Goal: Feedback & Contribution: Leave review/rating

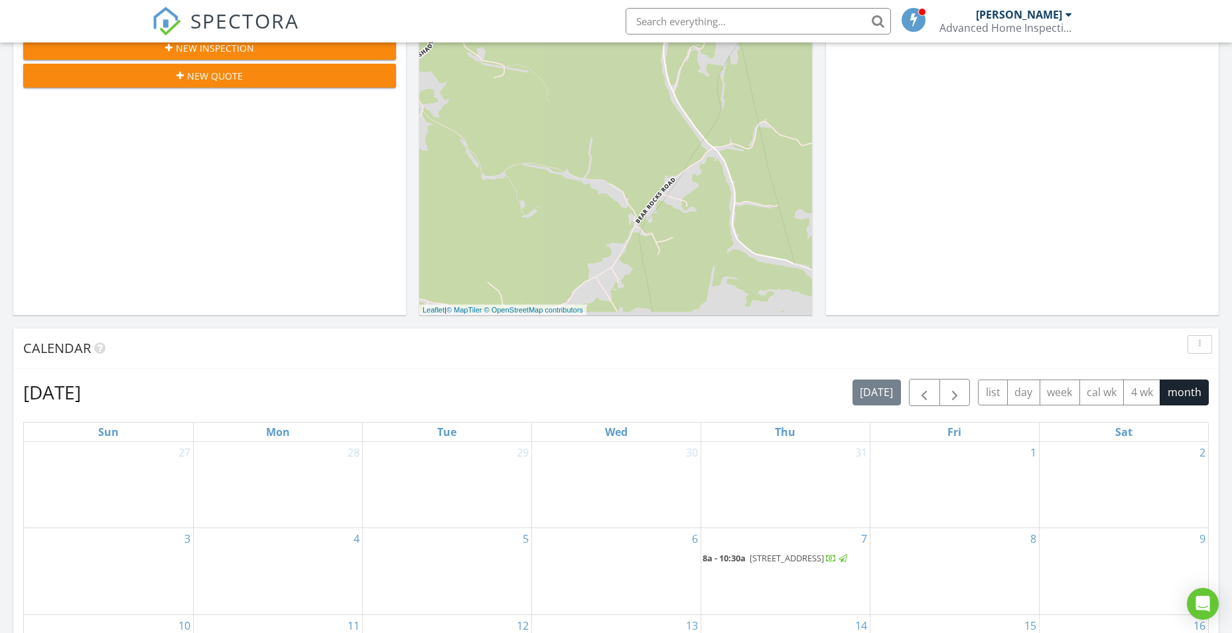
scroll to position [442, 0]
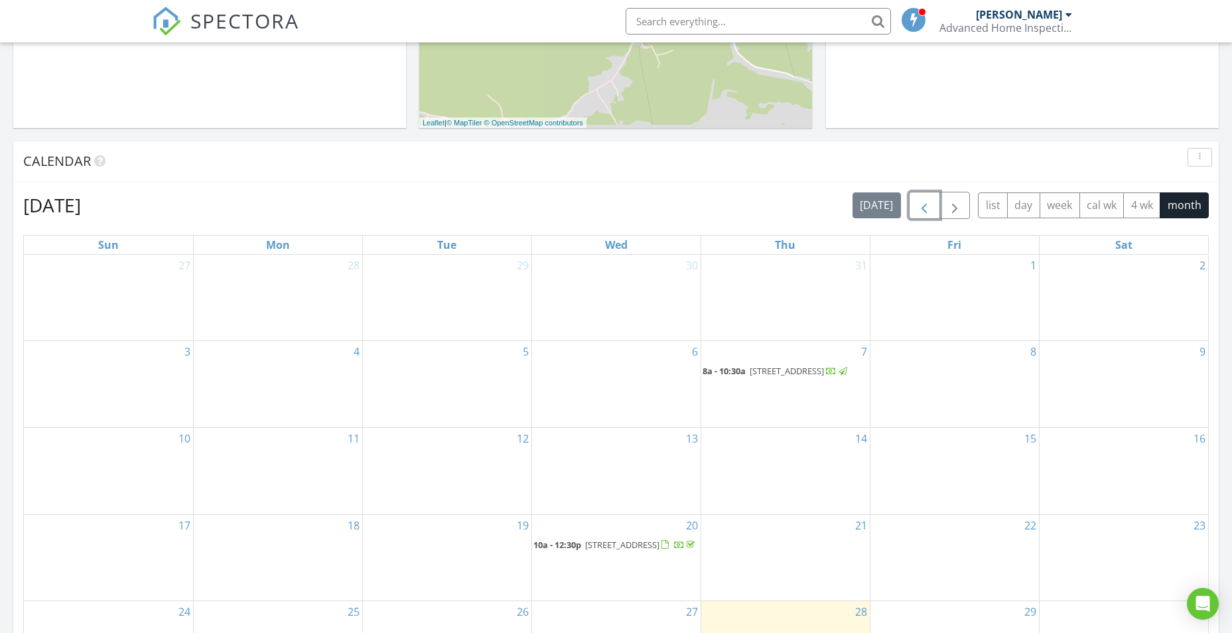
click at [923, 205] on span "button" at bounding box center [924, 206] width 16 height 16
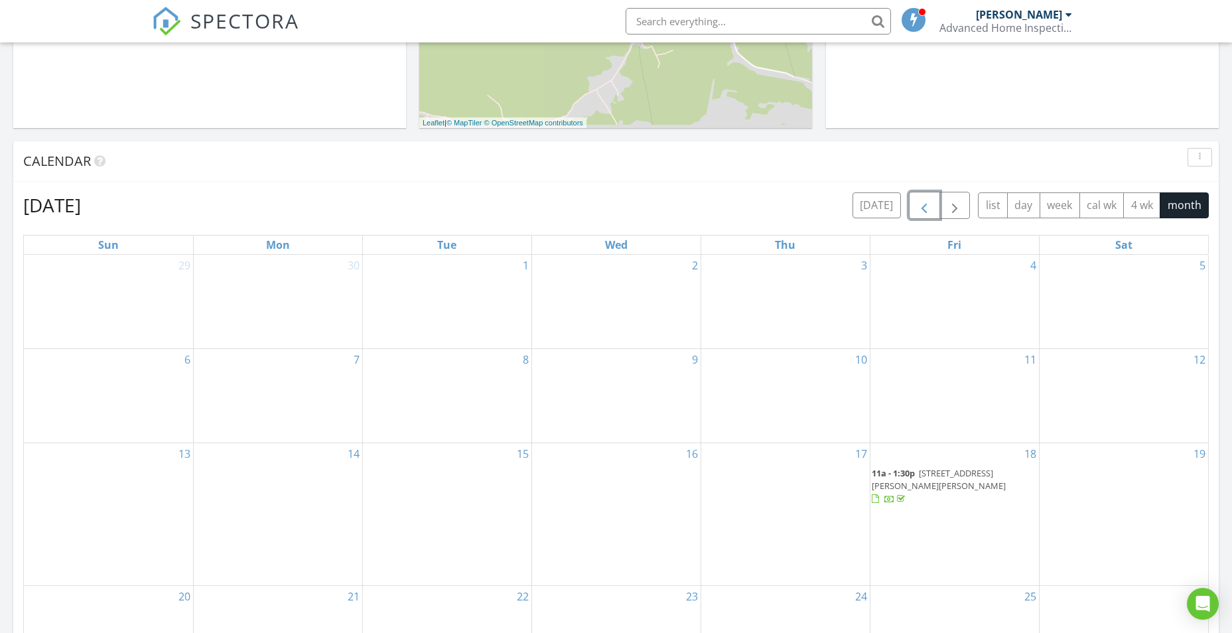
click at [923, 205] on span "button" at bounding box center [924, 206] width 16 height 16
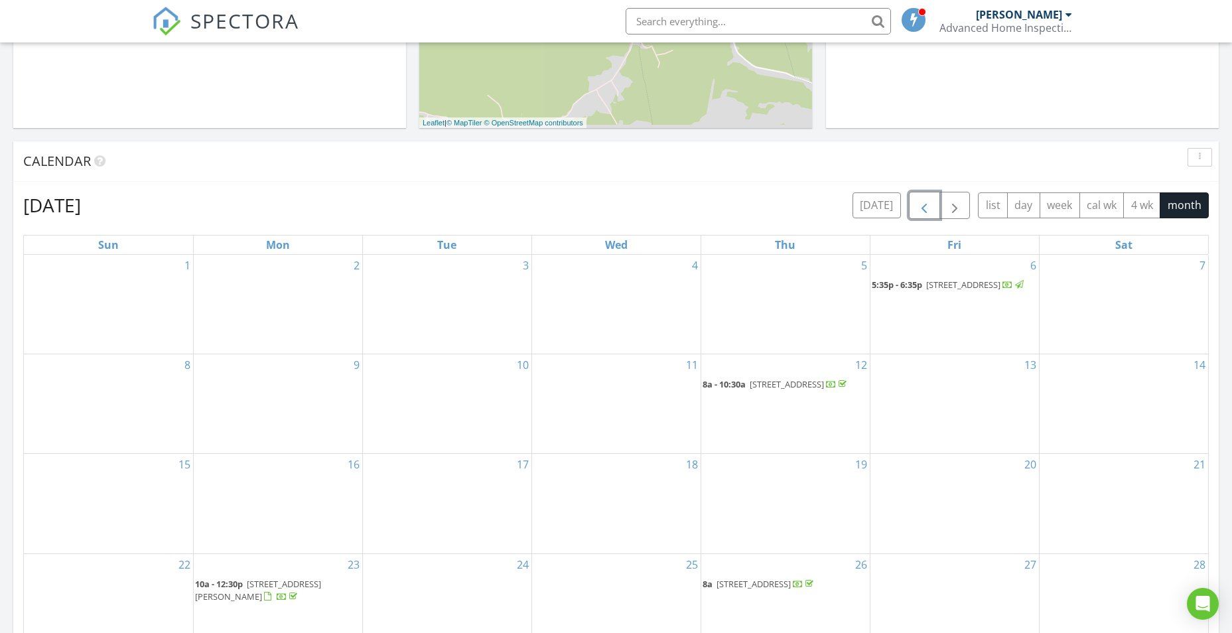
click at [923, 205] on span "button" at bounding box center [924, 206] width 16 height 16
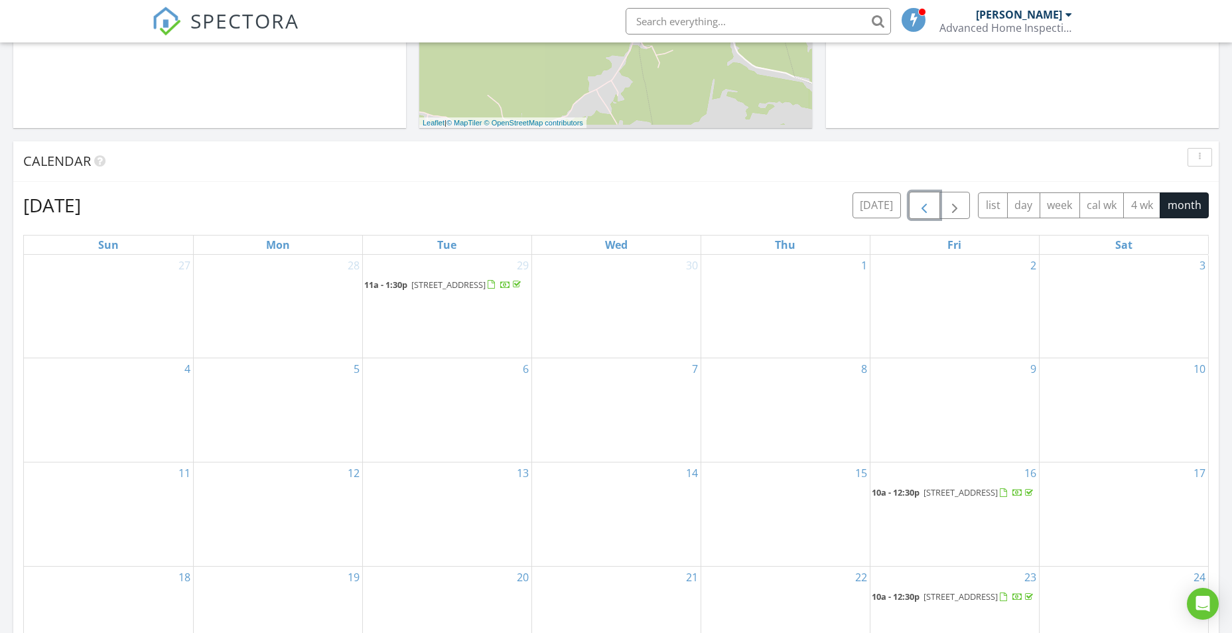
click at [923, 206] on span "button" at bounding box center [924, 206] width 16 height 16
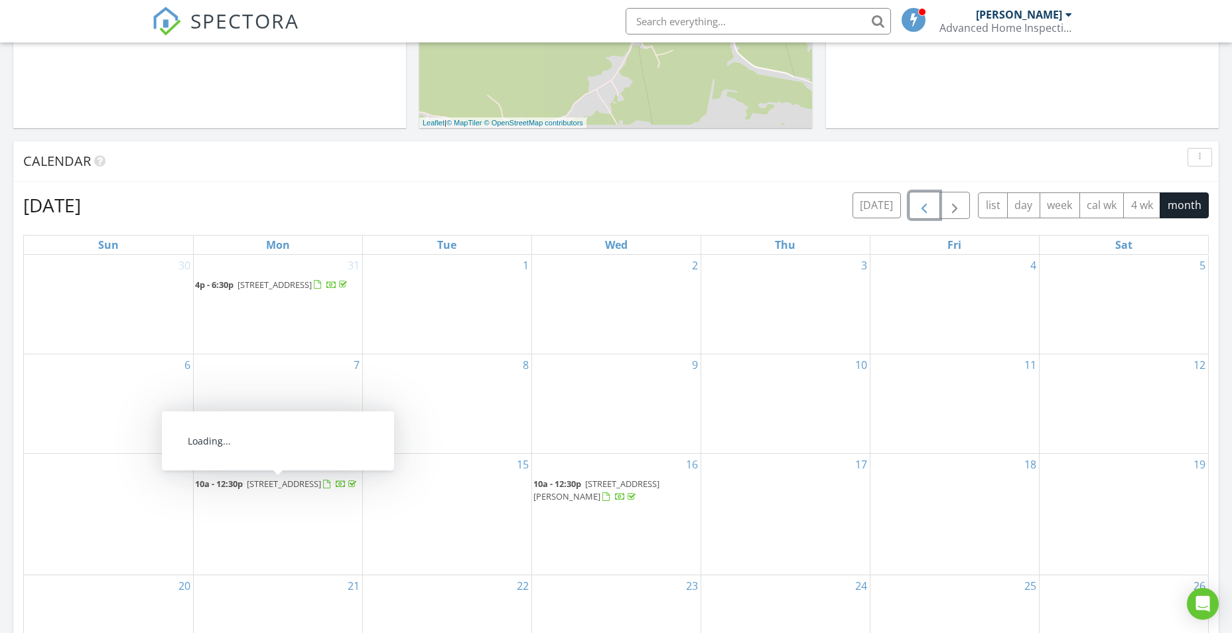
click at [262, 490] on span "55 Swiss Mountain Dr, Champion 15622" at bounding box center [303, 484] width 112 height 12
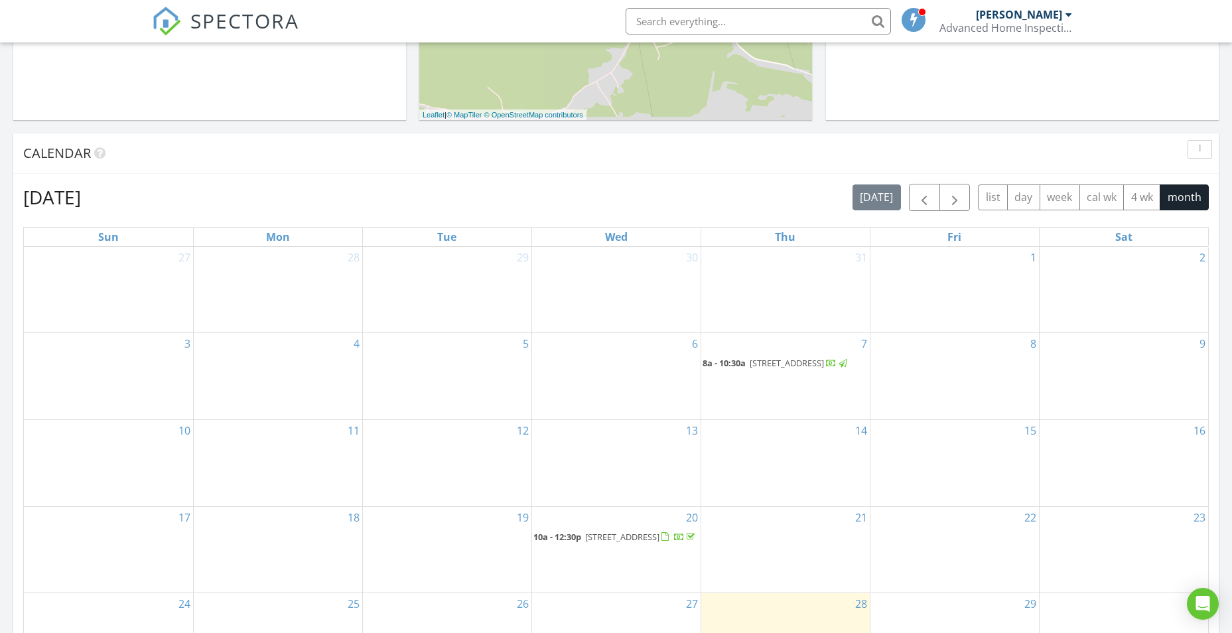
scroll to position [442, 0]
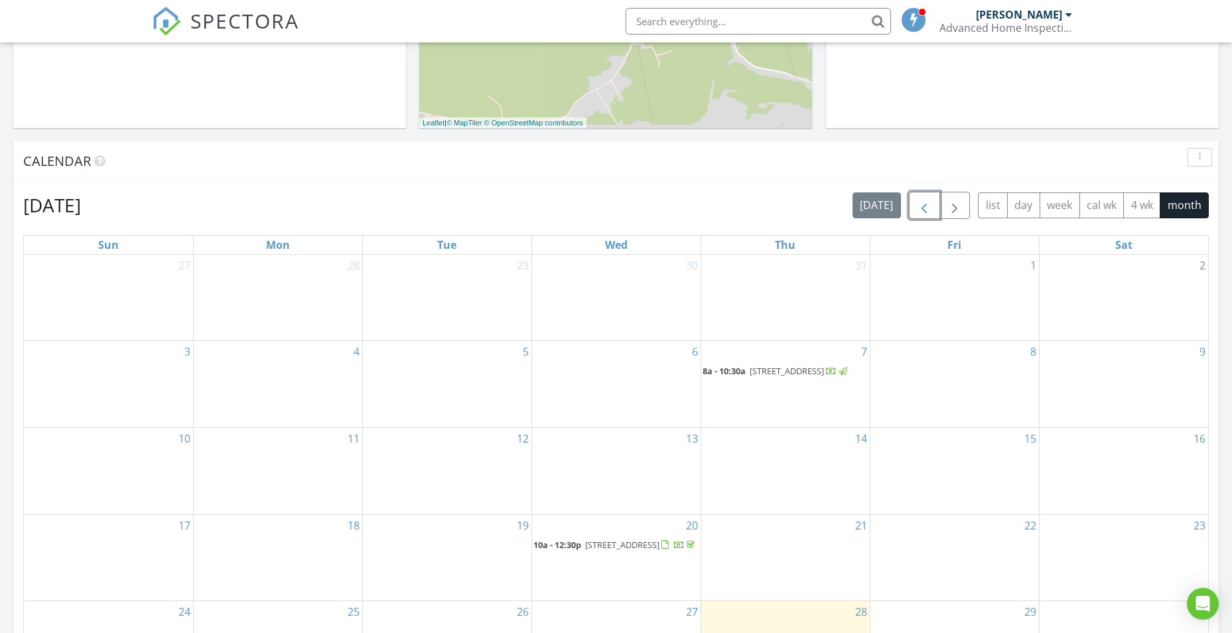
click at [918, 208] on span "button" at bounding box center [924, 206] width 16 height 16
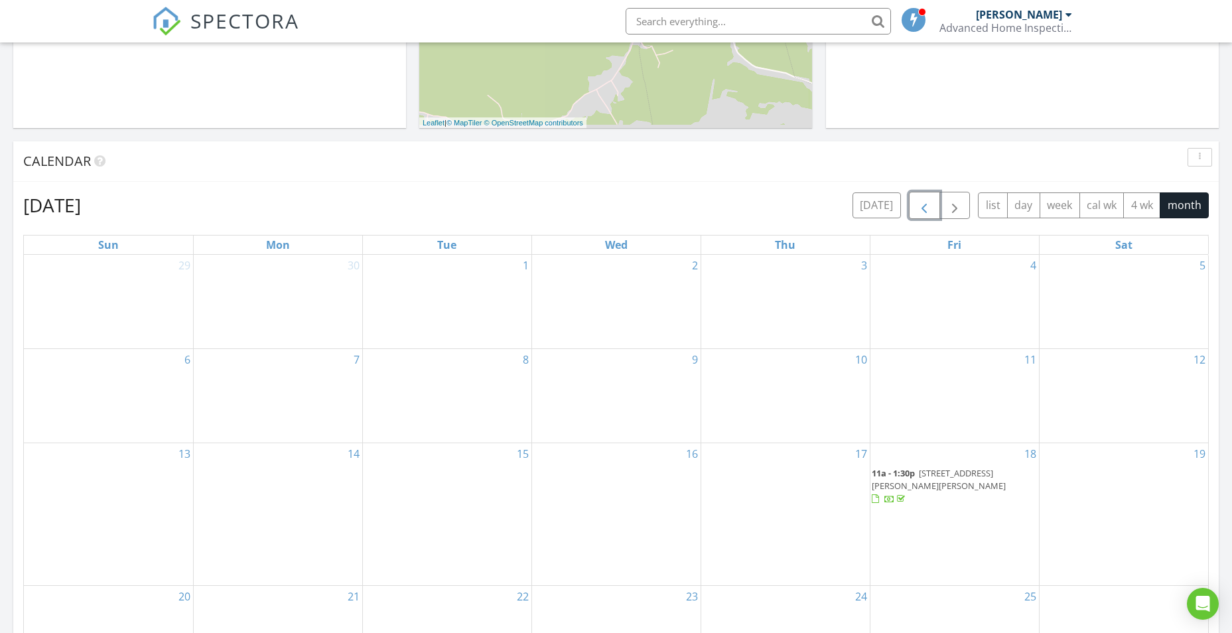
click at [918, 208] on span "button" at bounding box center [924, 206] width 16 height 16
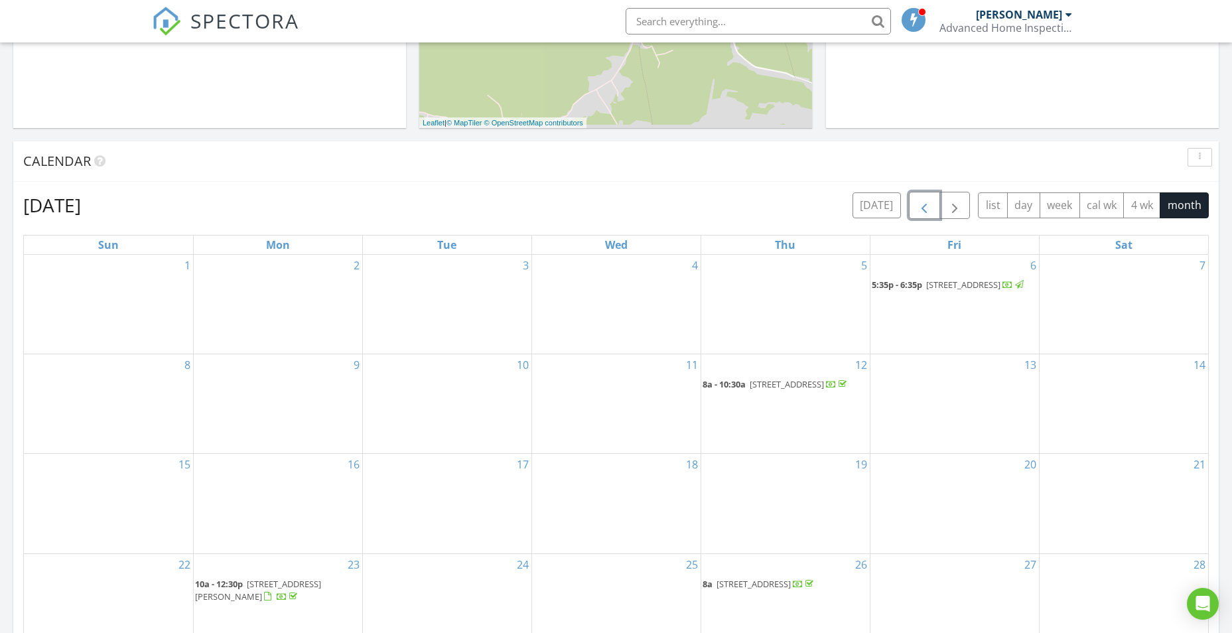
click at [918, 208] on span "button" at bounding box center [924, 206] width 16 height 16
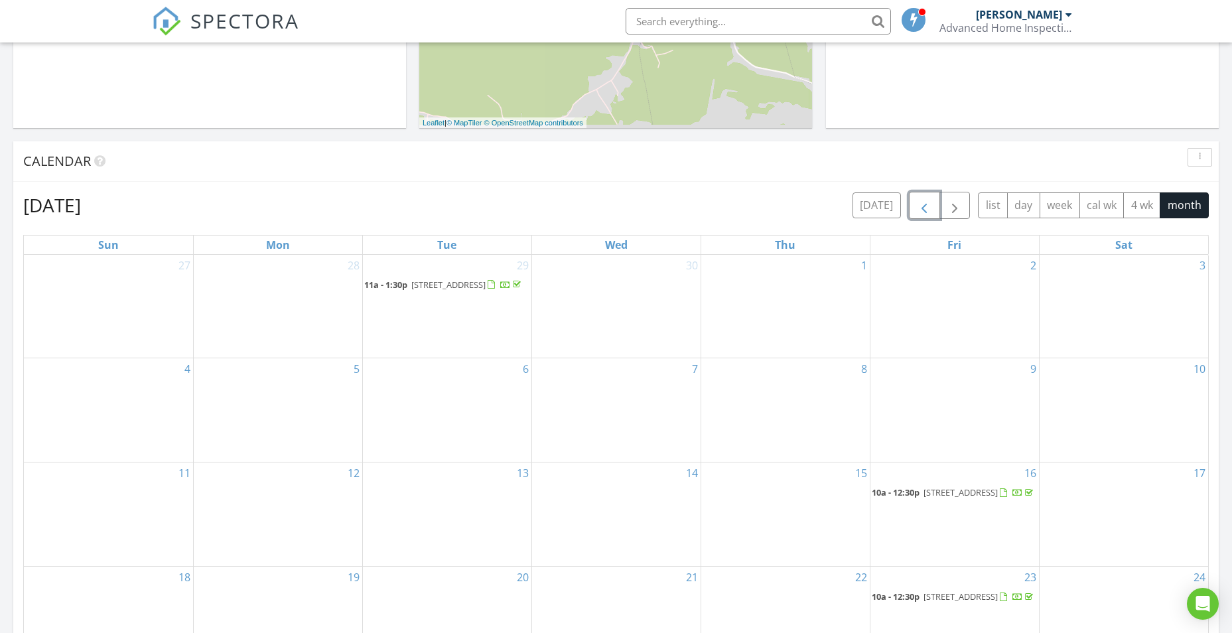
click at [918, 208] on span "button" at bounding box center [924, 206] width 16 height 16
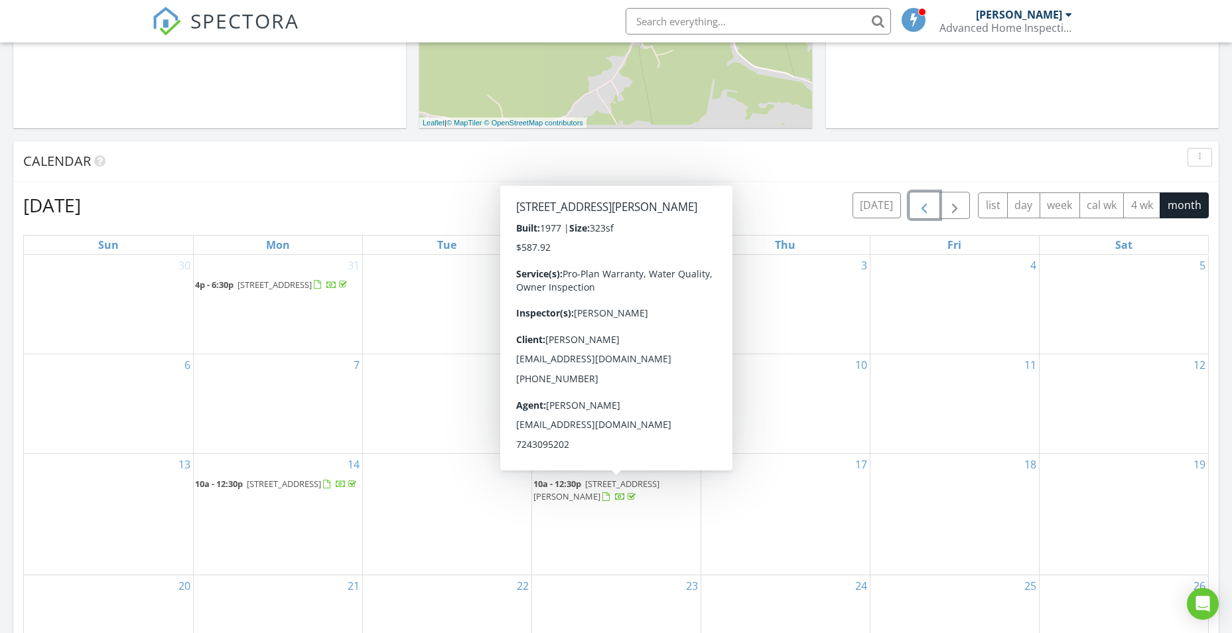
click at [615, 502] on div at bounding box center [620, 498] width 11 height 11
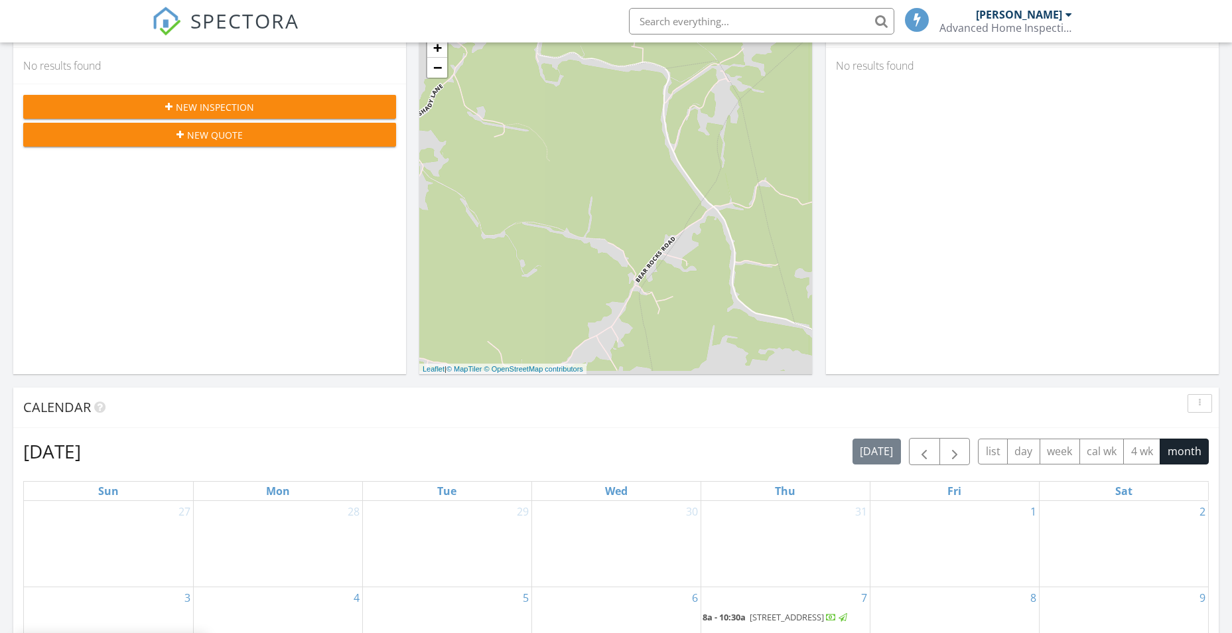
scroll to position [442, 0]
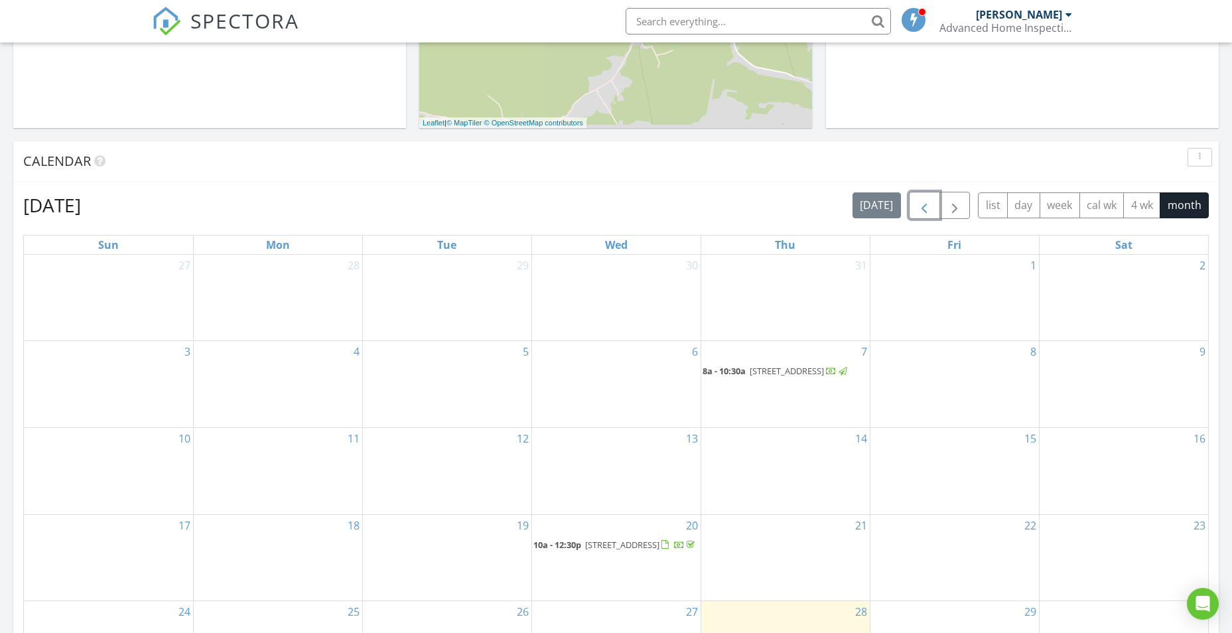
click at [923, 211] on span "button" at bounding box center [924, 206] width 16 height 16
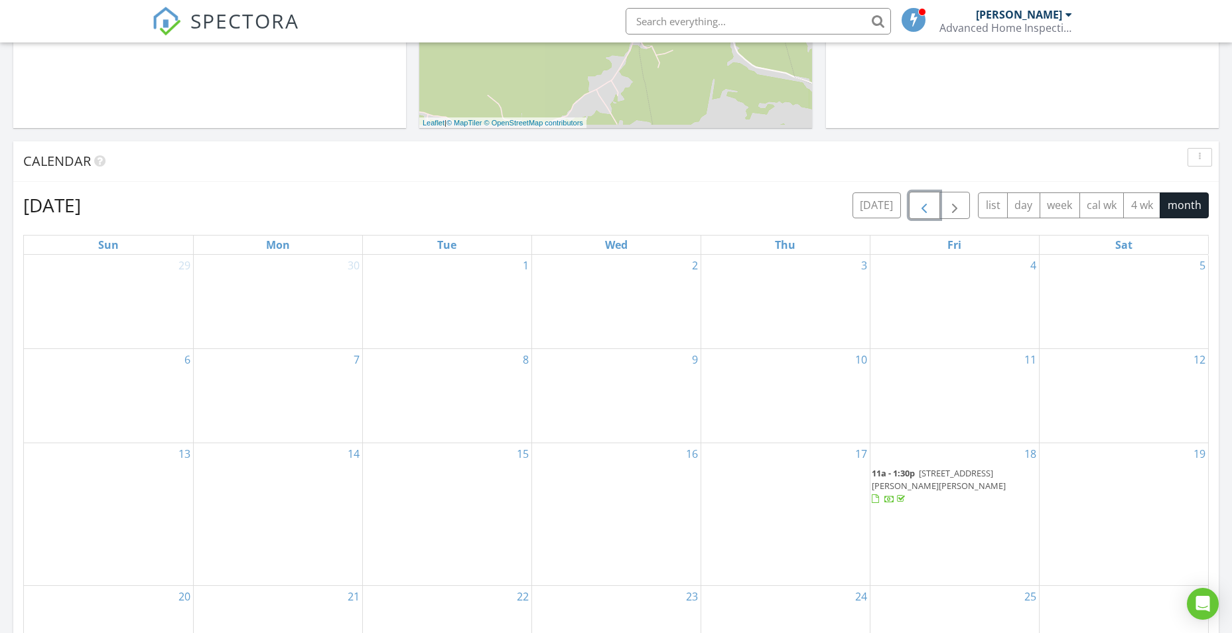
click at [921, 211] on span "button" at bounding box center [924, 206] width 16 height 16
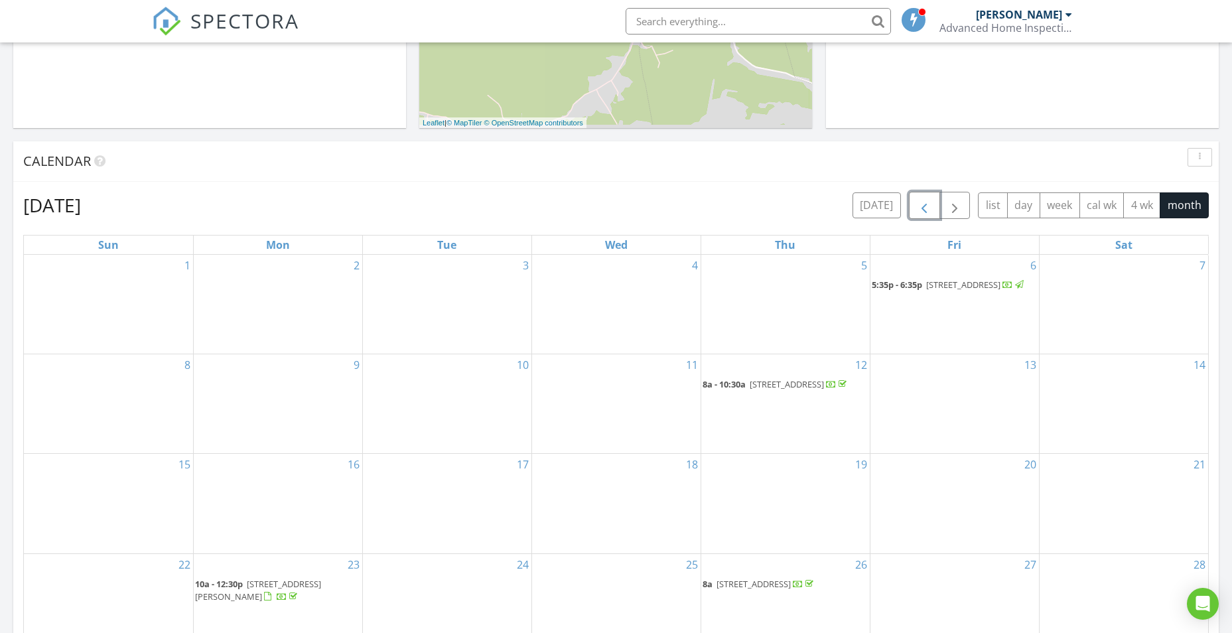
click at [921, 211] on span "button" at bounding box center [924, 206] width 16 height 16
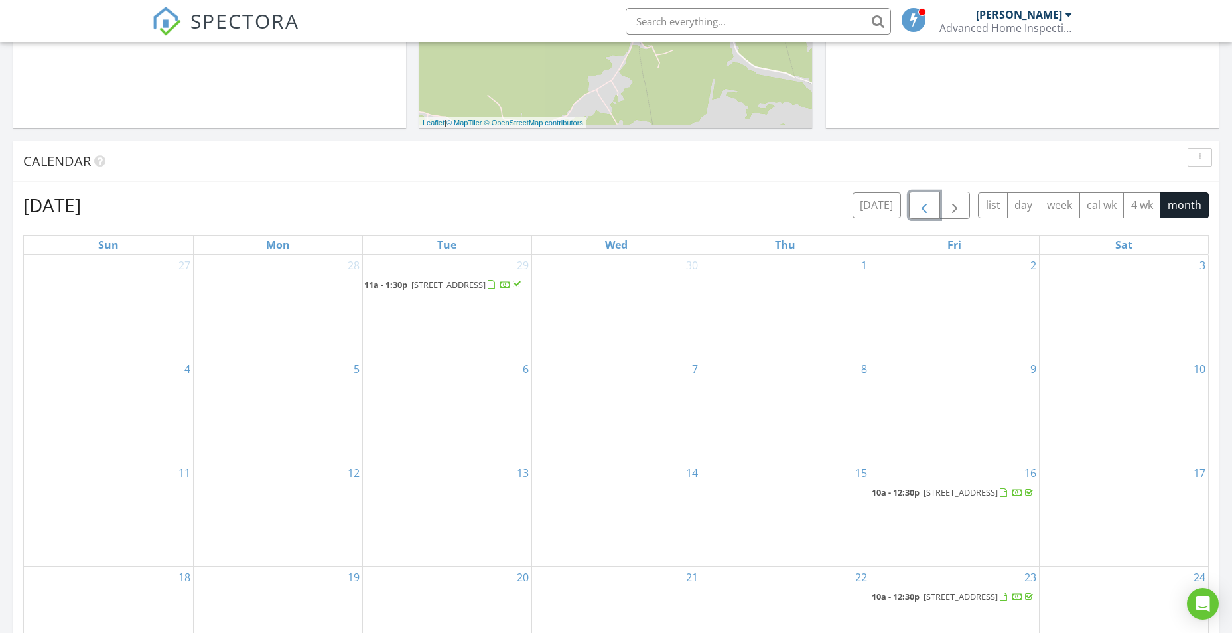
click at [925, 206] on span "button" at bounding box center [924, 206] width 16 height 16
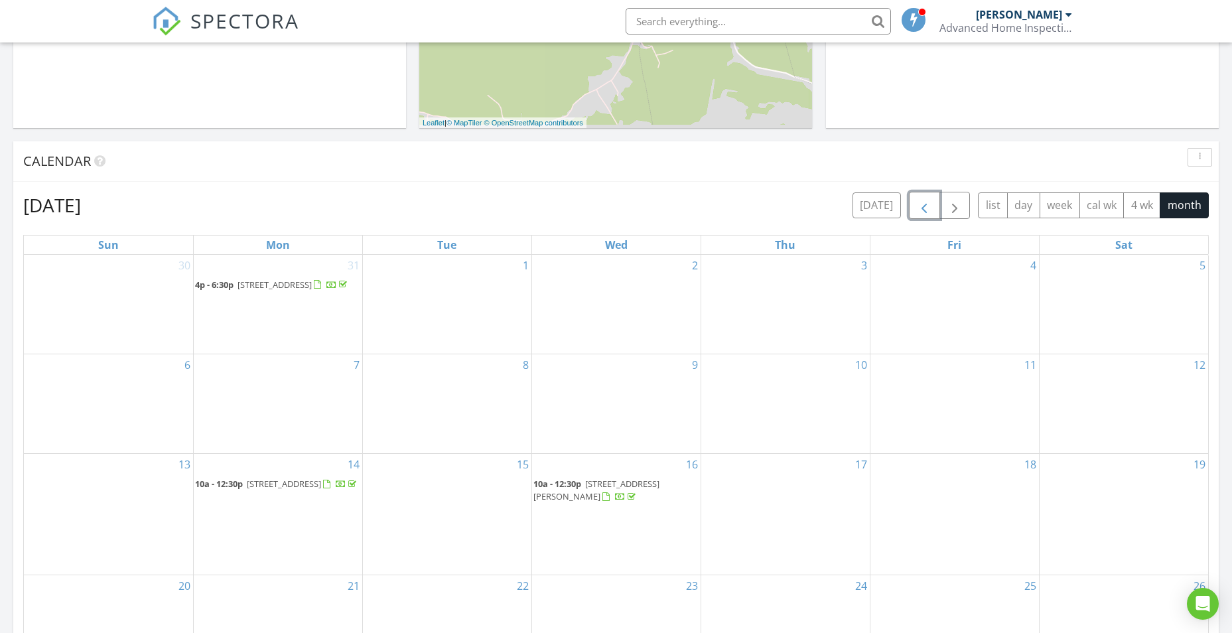
click at [925, 206] on span "button" at bounding box center [924, 206] width 16 height 16
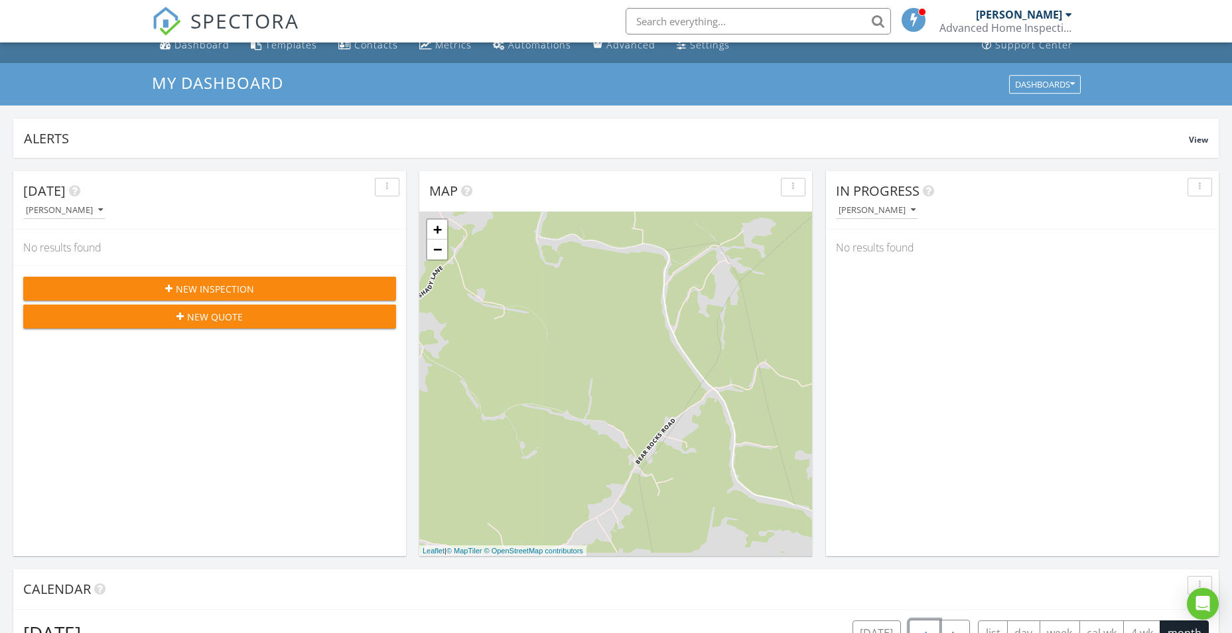
scroll to position [0, 0]
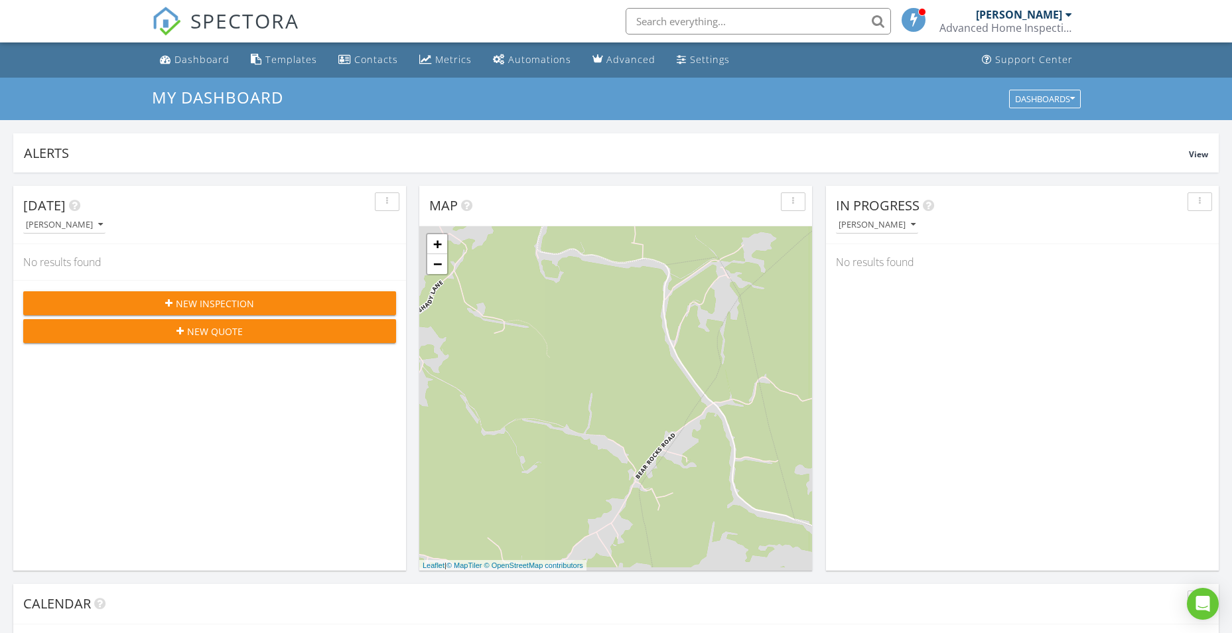
click at [1042, 16] on div "[PERSON_NAME]" at bounding box center [1019, 14] width 86 height 13
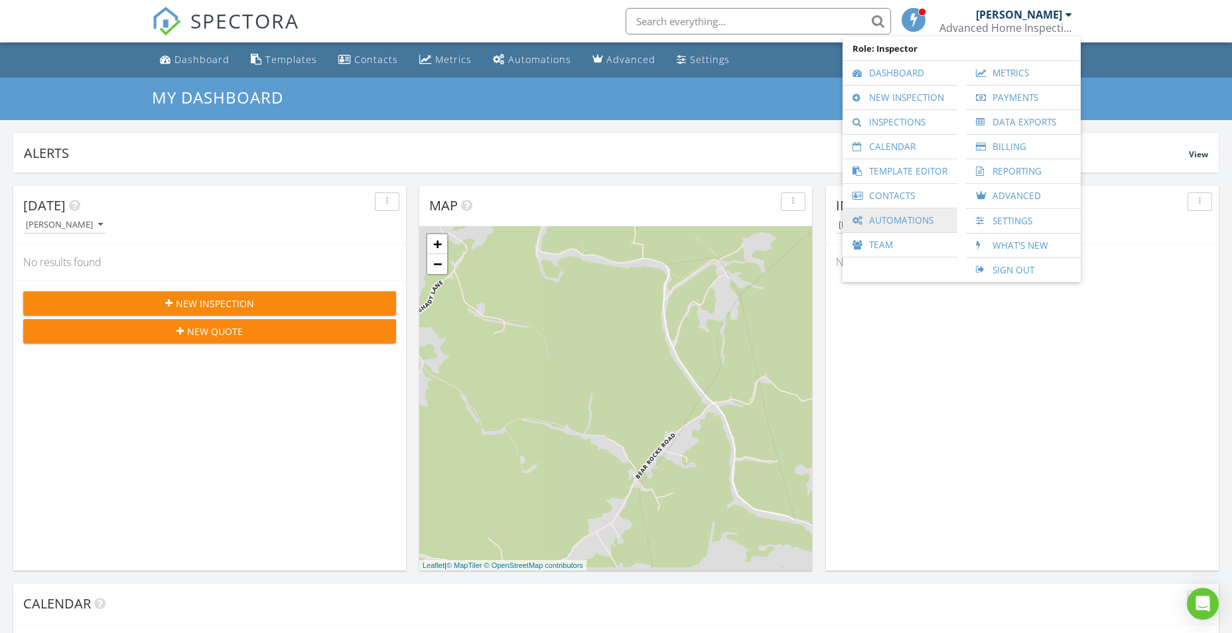
click at [888, 223] on link "Automations" at bounding box center [899, 220] width 101 height 24
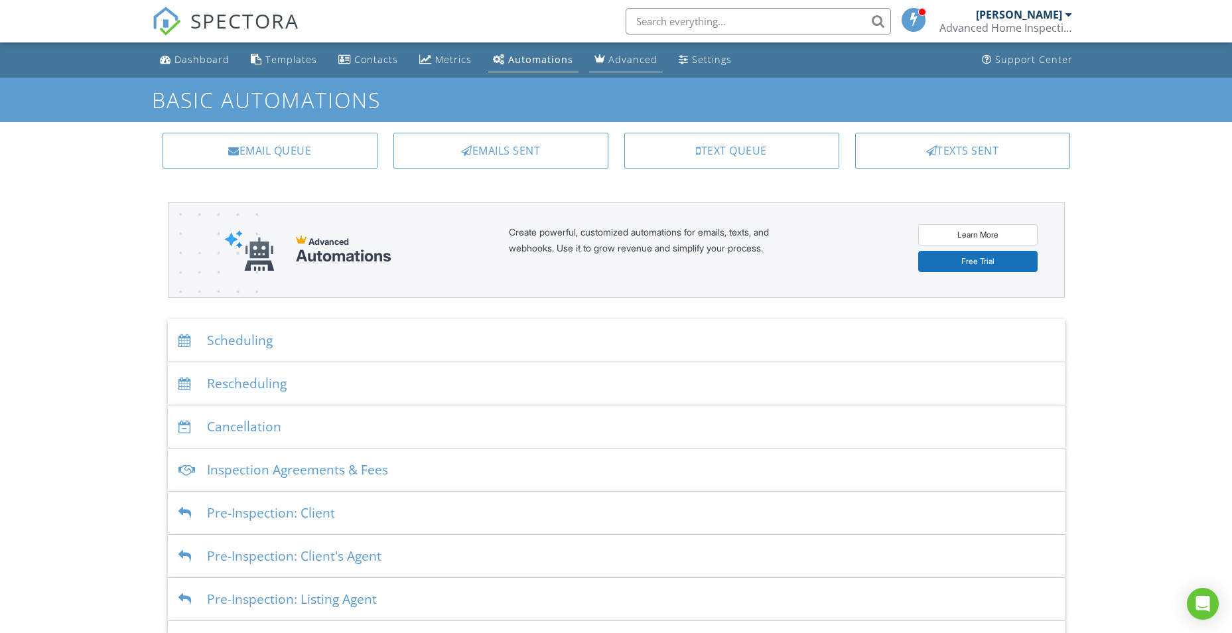
click at [624, 60] on div "Advanced" at bounding box center [632, 59] width 49 height 13
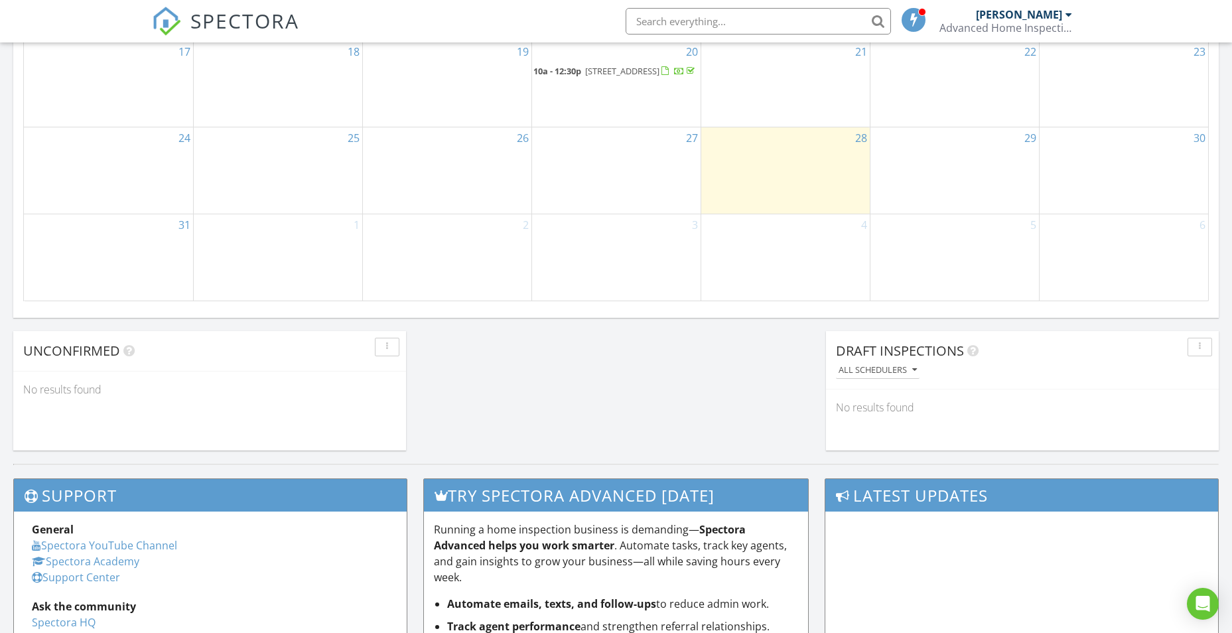
scroll to position [1233, 0]
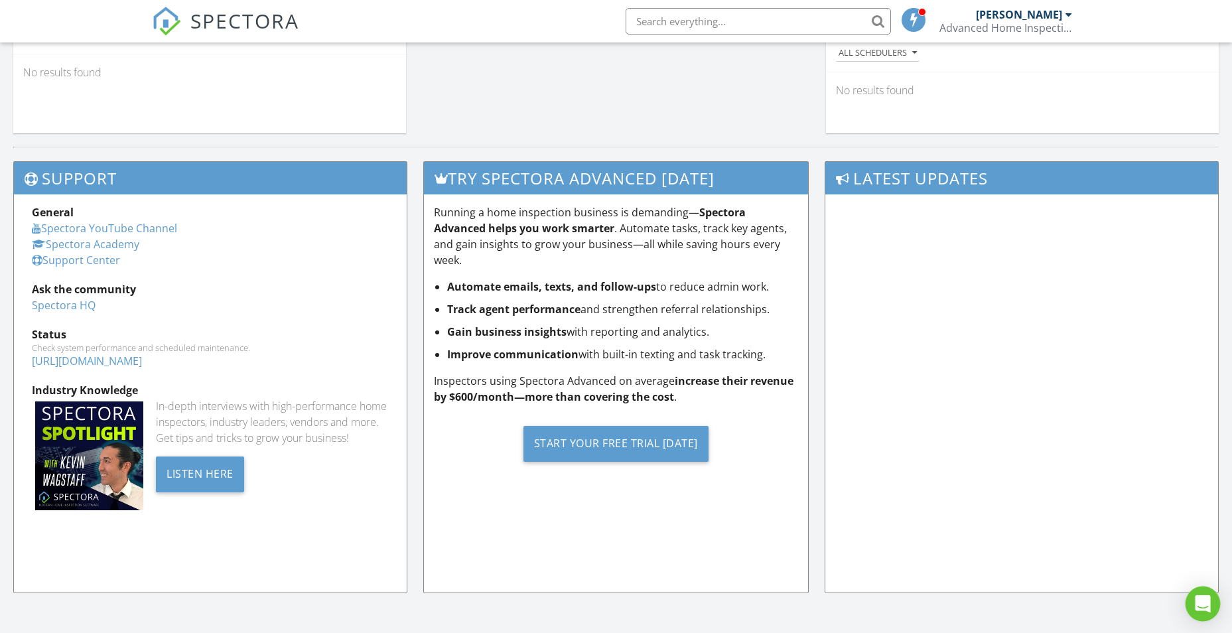
click at [1198, 607] on icon "Open Intercom Messenger" at bounding box center [1202, 603] width 17 height 17
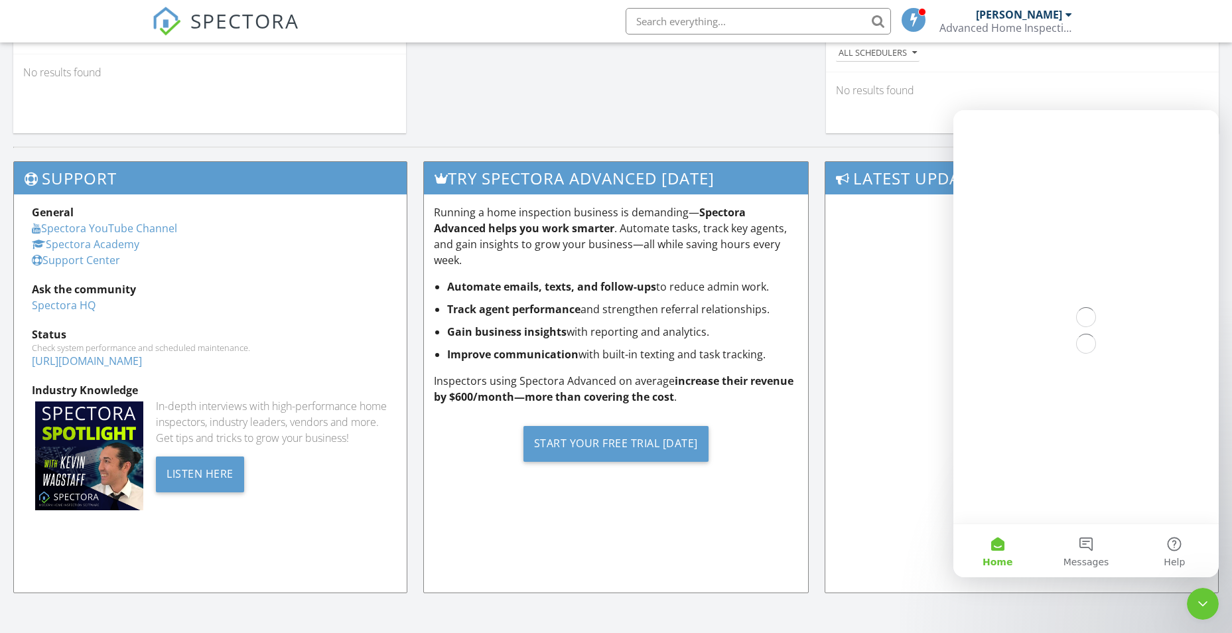
scroll to position [0, 0]
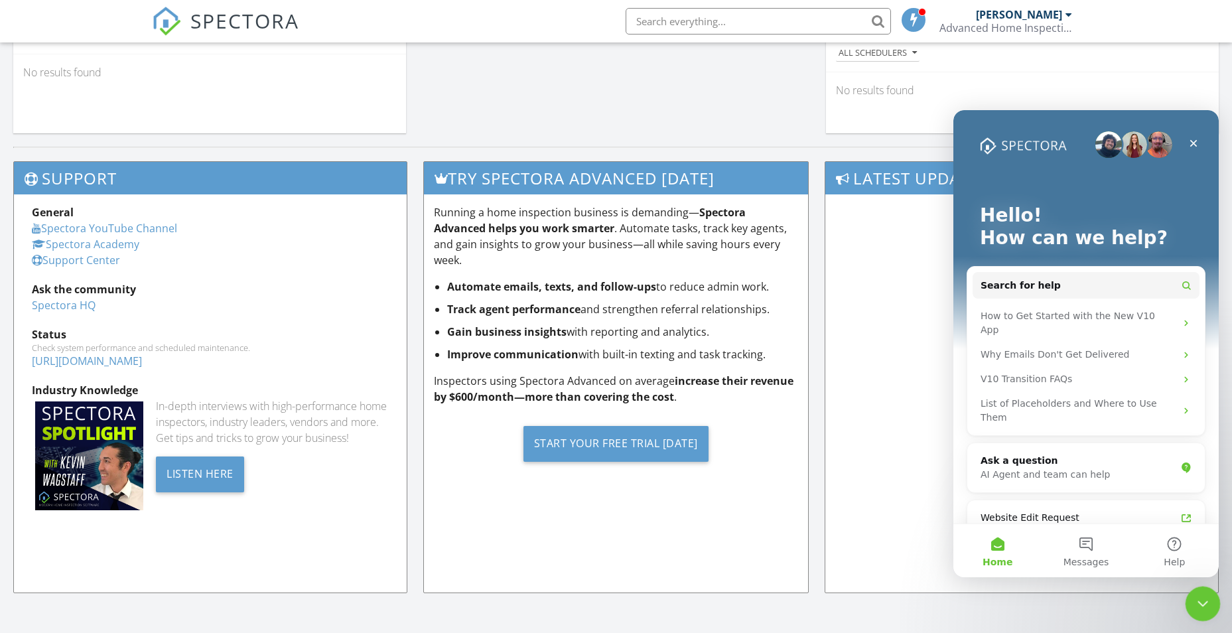
click at [1201, 594] on icon "Close Intercom Messenger" at bounding box center [1201, 602] width 16 height 16
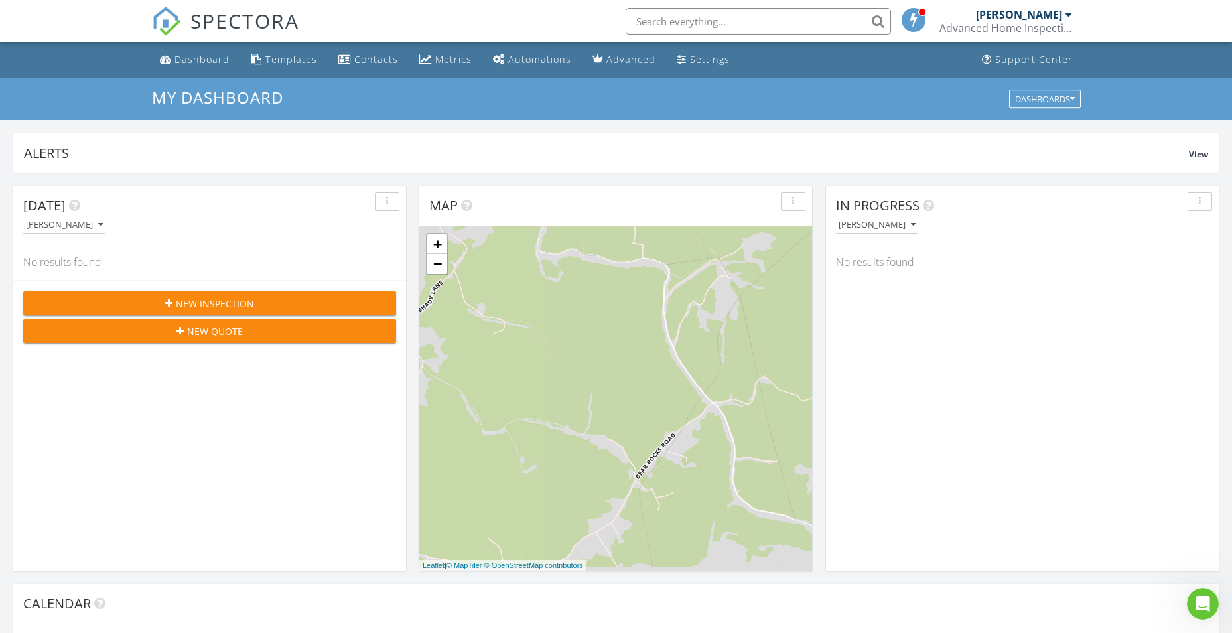
click at [435, 56] on div "Metrics" at bounding box center [453, 59] width 36 height 13
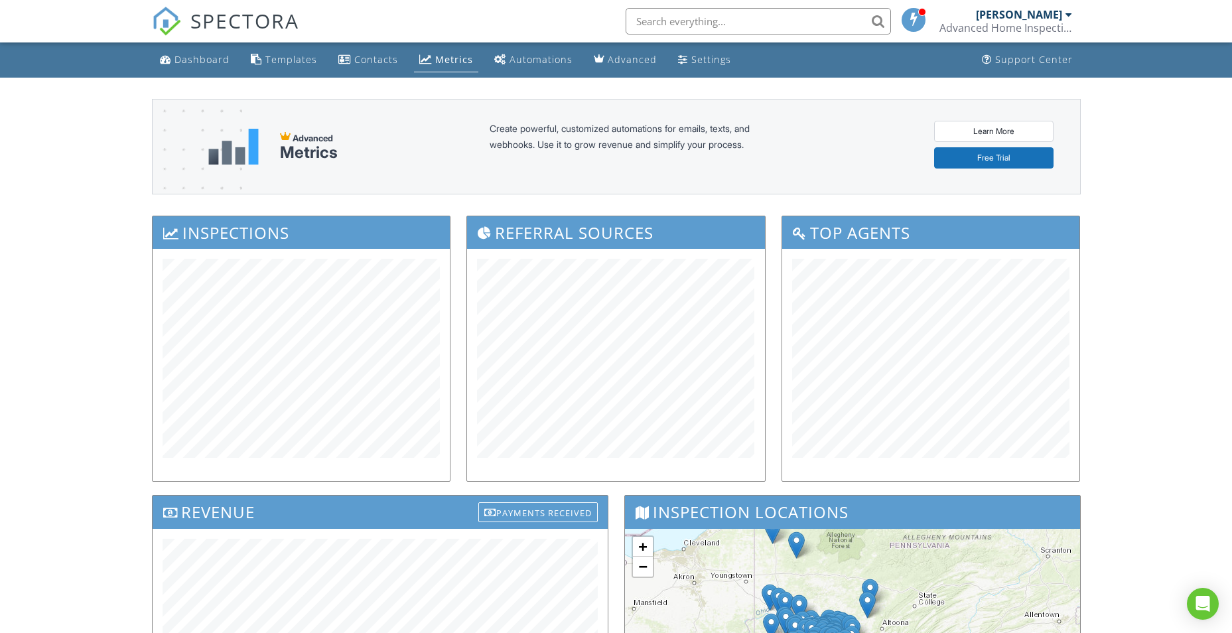
click at [907, 23] on span at bounding box center [913, 19] width 13 height 11
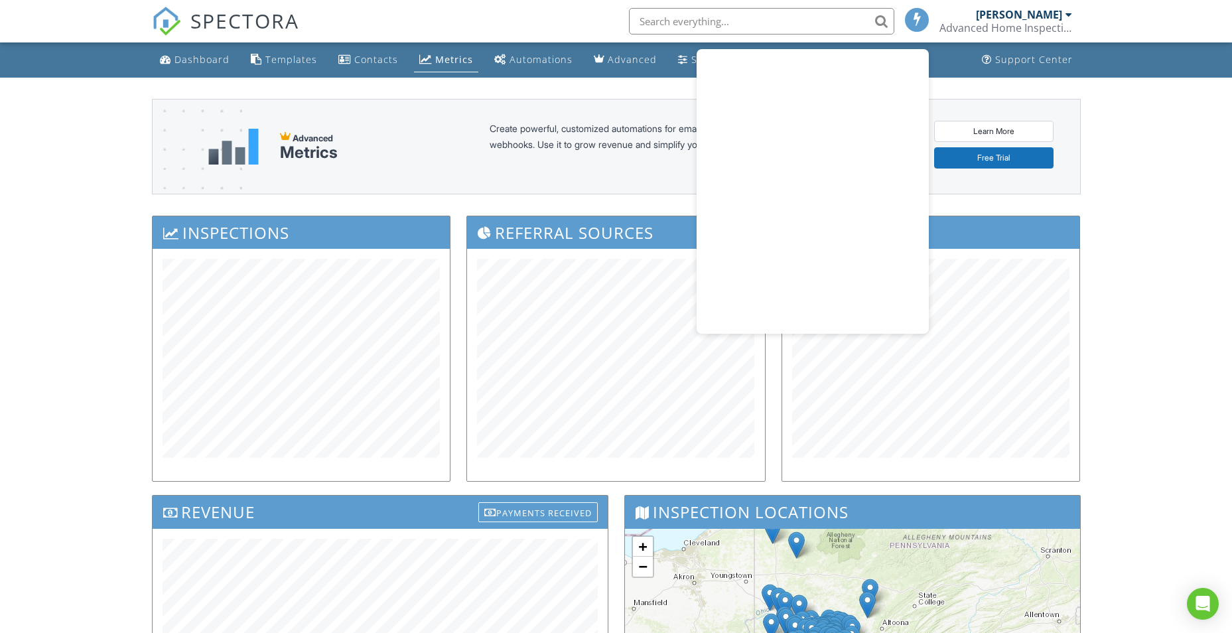
click at [917, 27] on div at bounding box center [917, 20] width 24 height 24
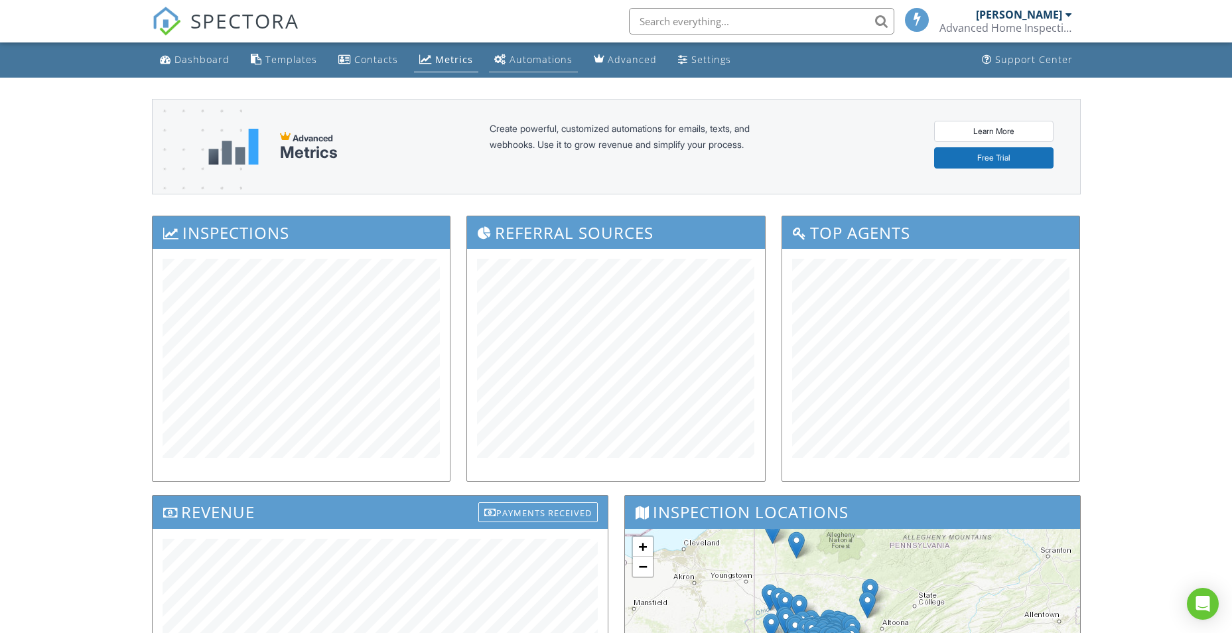
click at [547, 62] on div "Automations" at bounding box center [540, 59] width 63 height 13
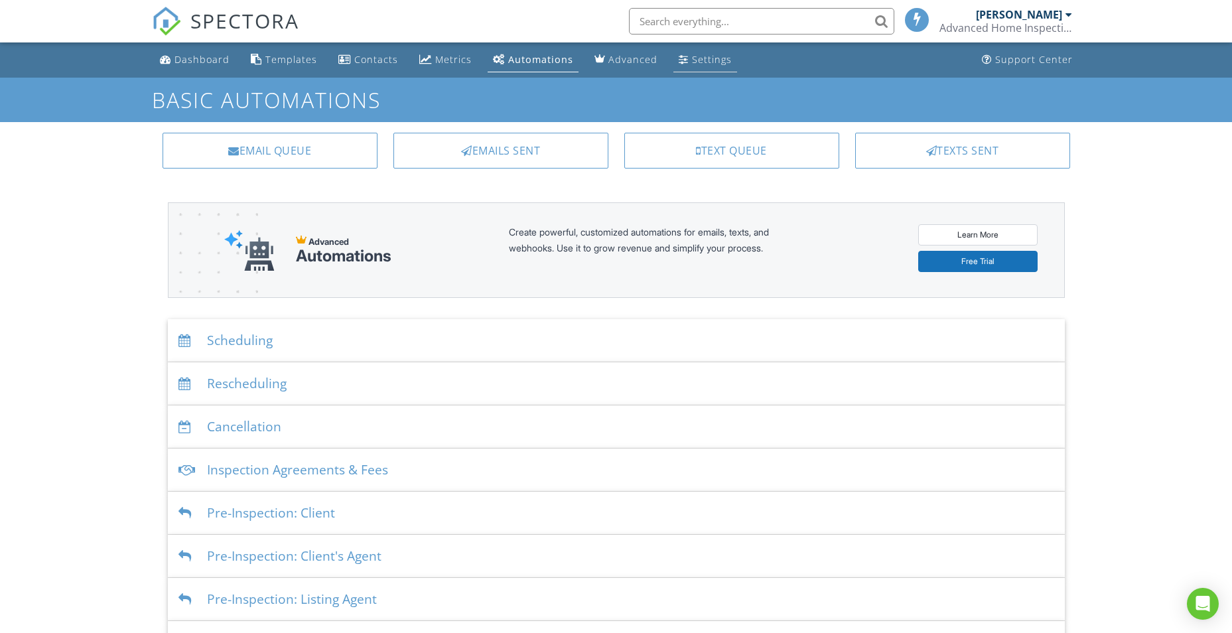
click at [708, 60] on div "Settings" at bounding box center [712, 59] width 40 height 13
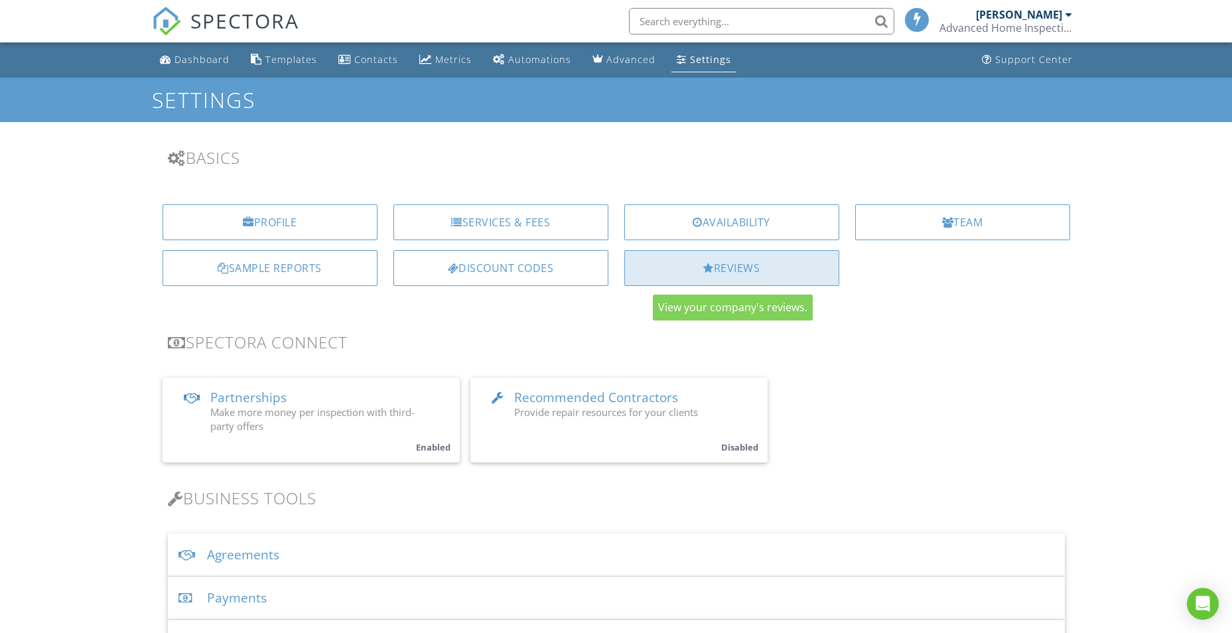
click at [731, 270] on div "Reviews" at bounding box center [731, 268] width 215 height 36
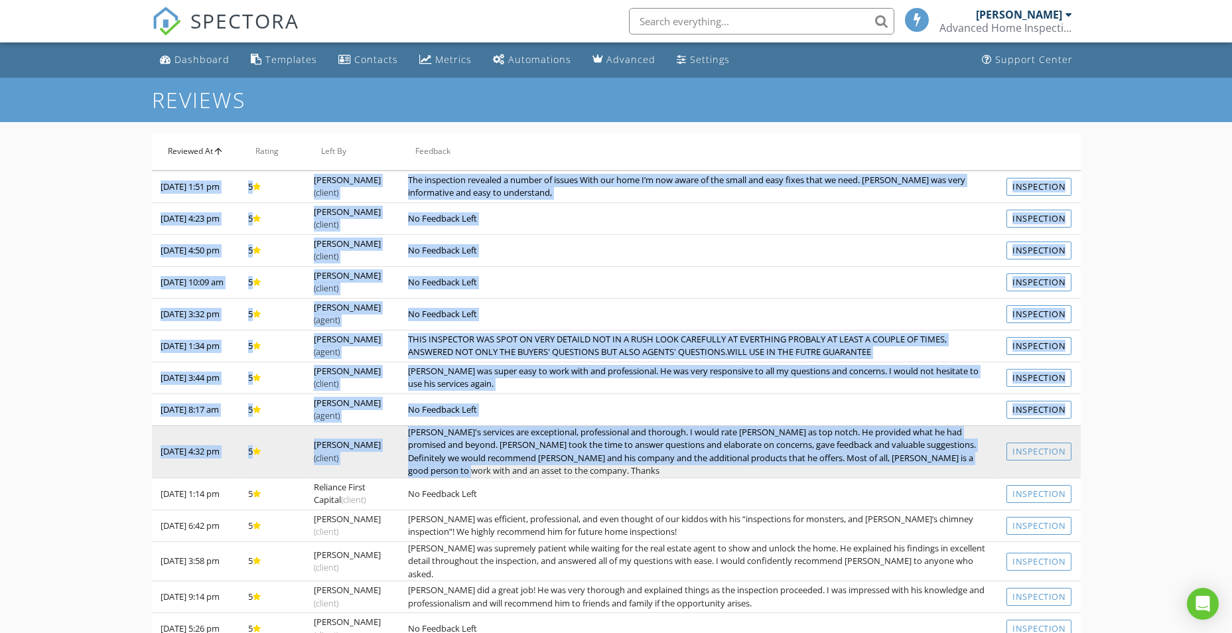
drag, startPoint x: 162, startPoint y: 180, endPoint x: 992, endPoint y: 456, distance: 875.2
click at [992, 456] on tbody "[DATE] 1:51 pm 5 [PERSON_NAME] (client) The inspection revealed a number of iss…" at bounding box center [616, 582] width 929 height 825
copy tbody "45/66/9397 8:12 lo 6 Ipsu Dolors (ametco) Adi elitseddoe temporin u labore et d…"
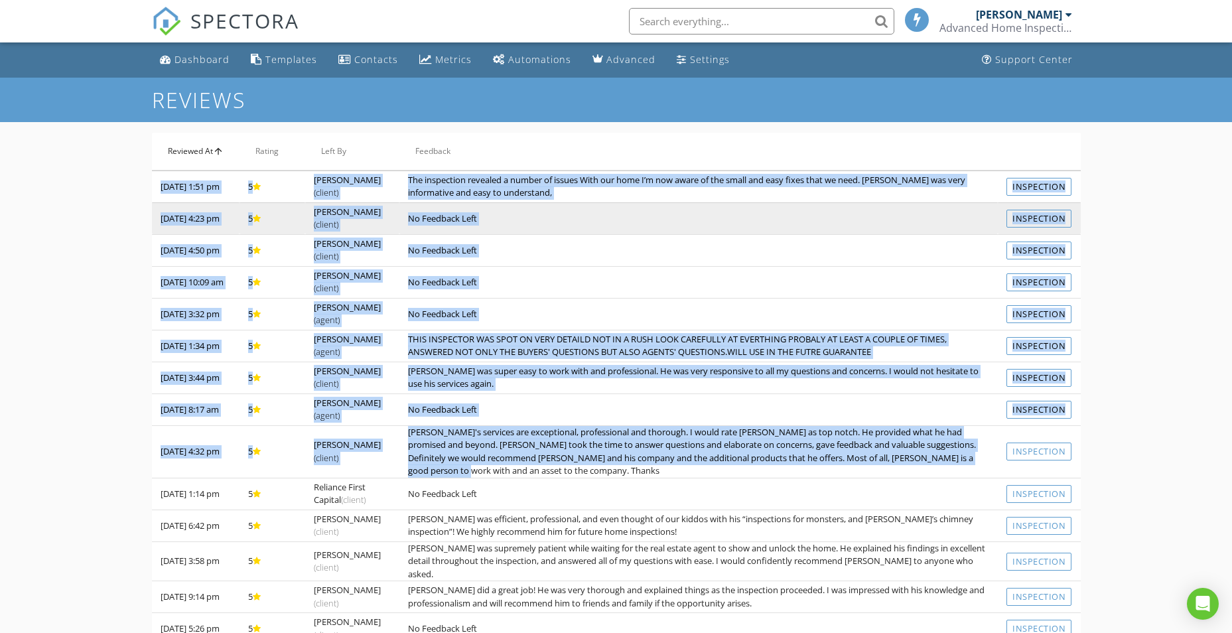
click at [604, 216] on td "No Feedback Left" at bounding box center [698, 218] width 598 height 32
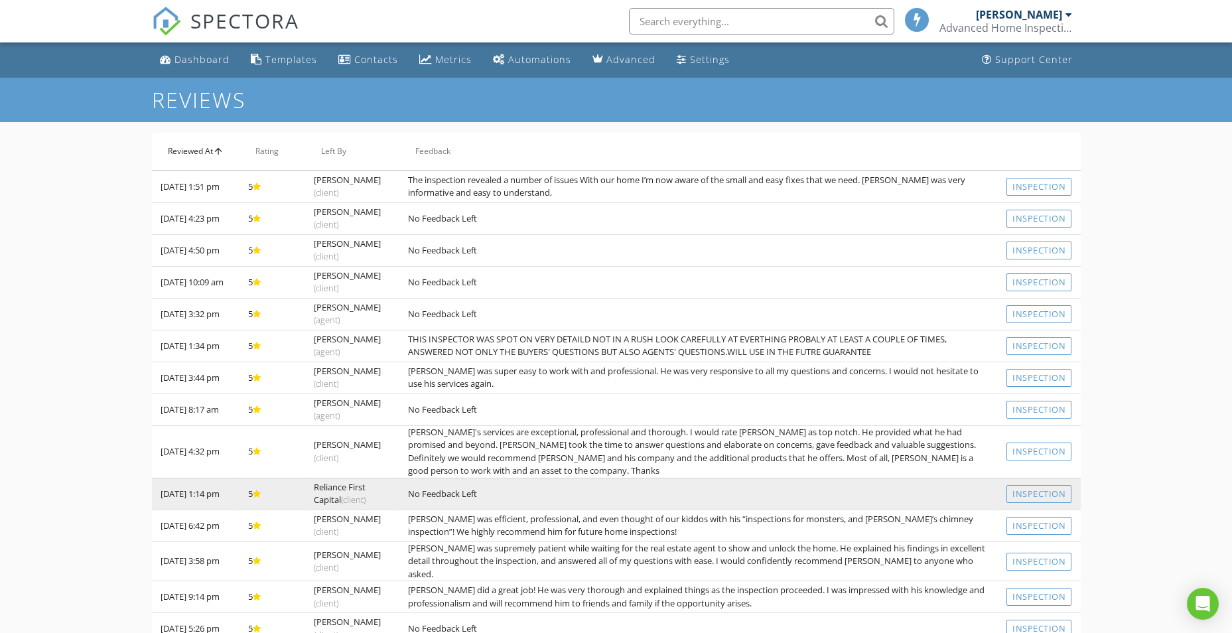
click at [515, 488] on td "No Feedback Left" at bounding box center [698, 494] width 598 height 32
